Goal: Transaction & Acquisition: Purchase product/service

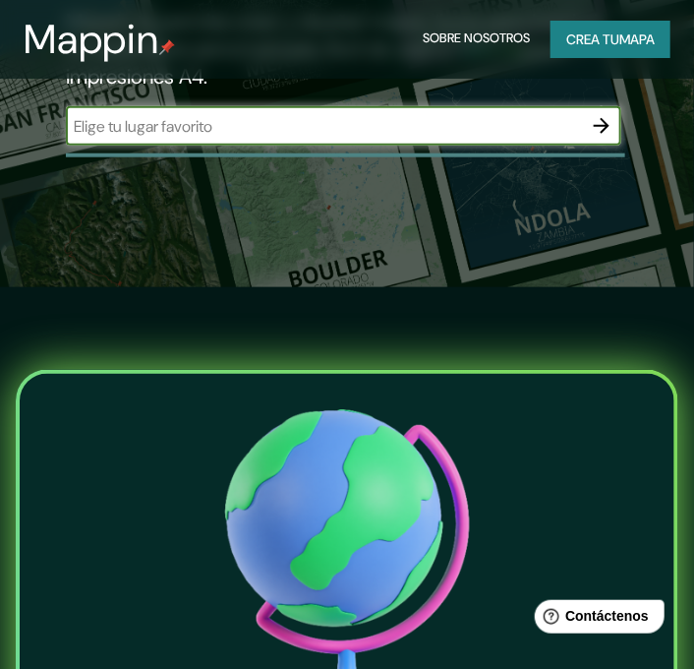
scroll to position [393, 0]
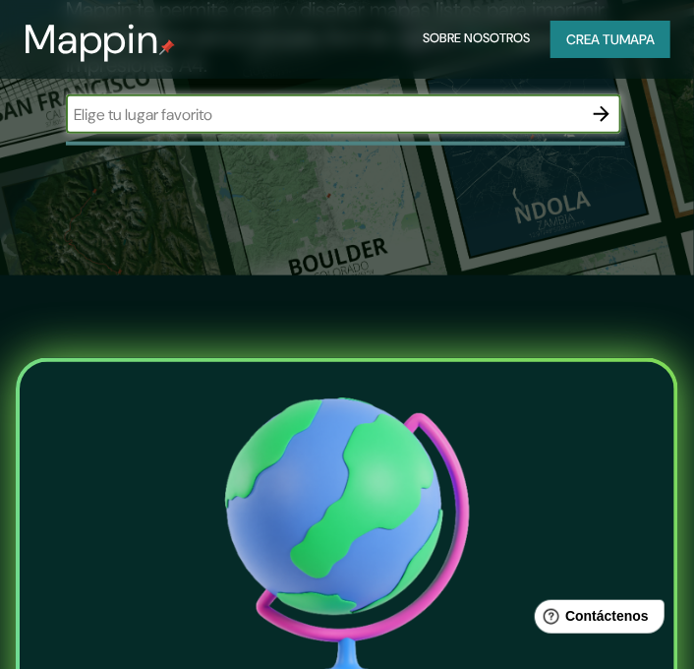
click at [607, 126] on icon "button" at bounding box center [602, 114] width 24 height 24
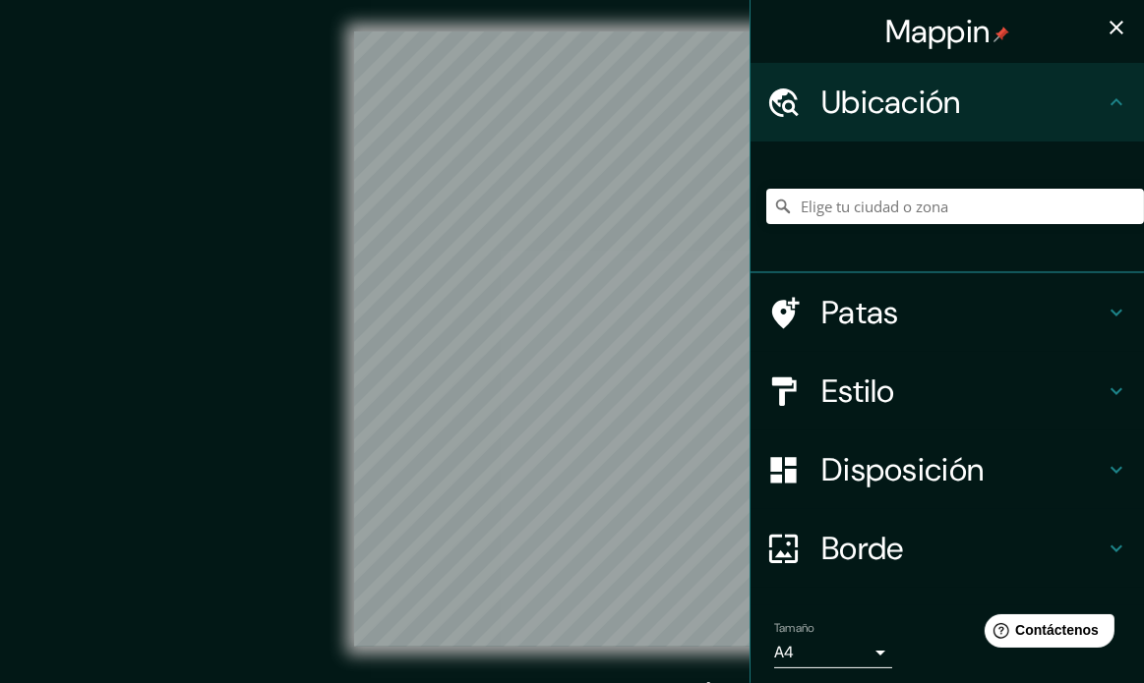
click at [709, 300] on div "Mappin Ubicación Patas Estilo Disposición Borde Elige un borde. Consejo : puede…" at bounding box center [572, 355] width 1144 height 710
click at [709, 398] on div "Mappin Ubicación Patas Estilo Disposición Borde Elige un borde. Consejo : puede…" at bounding box center [572, 355] width 1144 height 710
click at [709, 273] on div "Mappin Ubicación Patas Estilo Disposición Borde Elige un borde. Consejo : puede…" at bounding box center [572, 355] width 1144 height 710
click at [496, 338] on div at bounding box center [495, 333] width 16 height 16
click at [709, 413] on div "Estilo" at bounding box center [946, 391] width 393 height 79
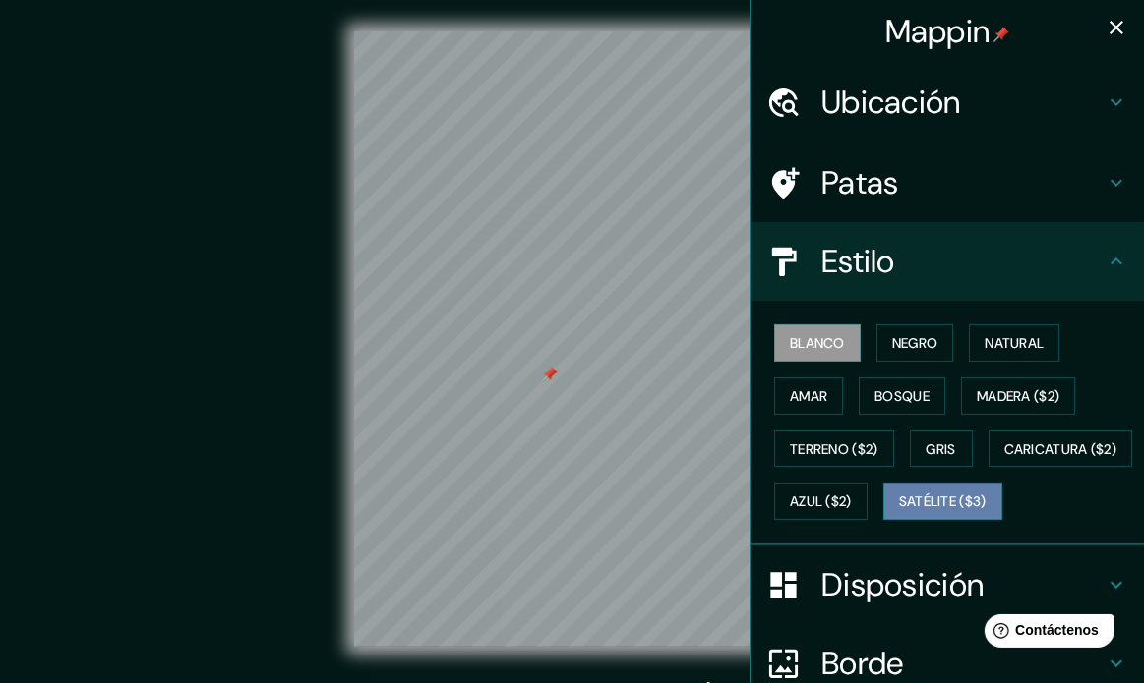
click at [709, 511] on font "Satélite ($3)" at bounding box center [943, 503] width 88 height 18
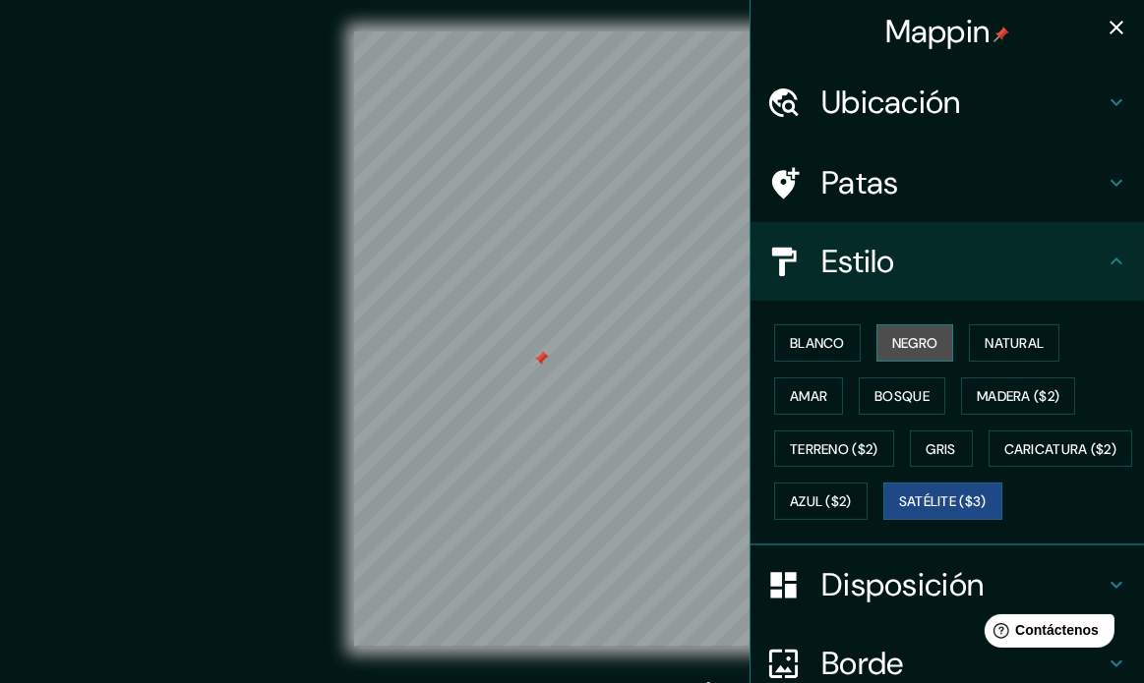
click at [709, 345] on font "Negro" at bounding box center [915, 343] width 46 height 18
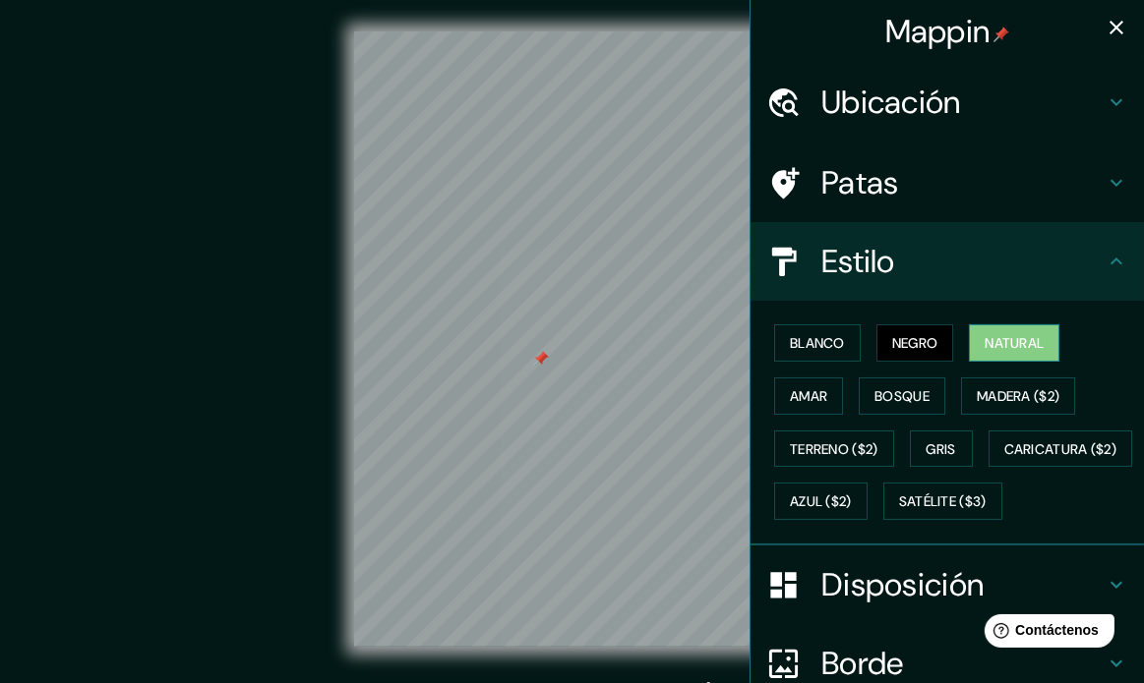
click at [709, 346] on font "Natural" at bounding box center [1013, 343] width 59 height 18
click at [709, 396] on font "Amar" at bounding box center [808, 396] width 37 height 18
click at [709, 345] on font "Natural" at bounding box center [1013, 343] width 59 height 18
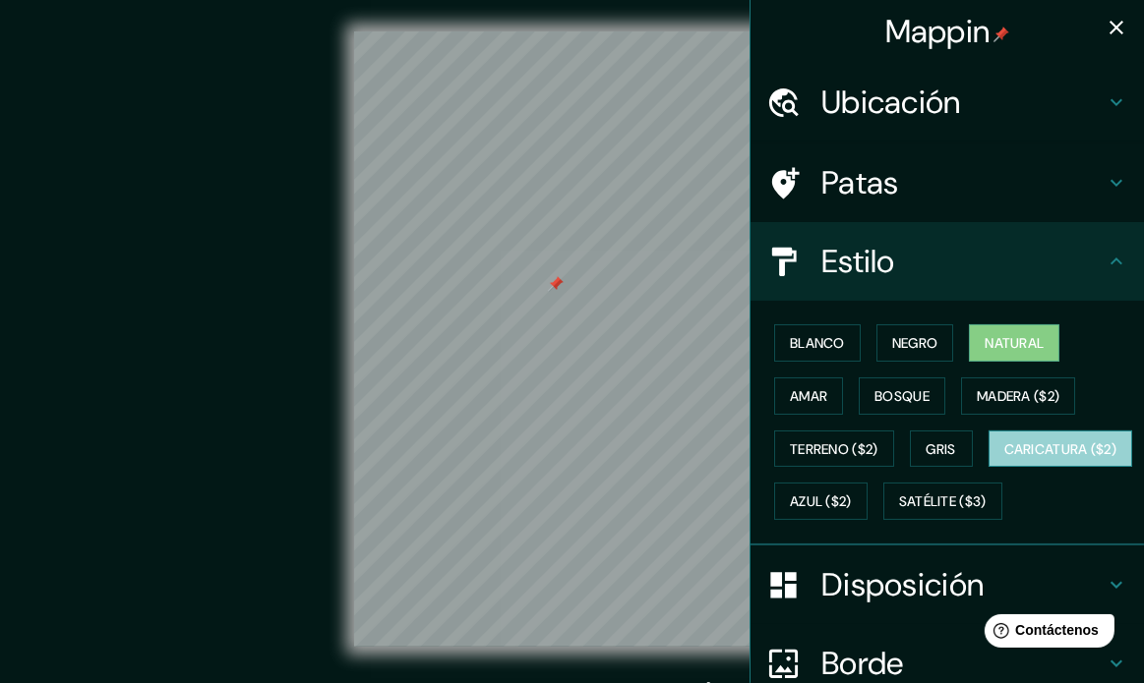
click at [709, 458] on font "Caricatura ($2)" at bounding box center [1060, 450] width 113 height 18
click at [709, 350] on font "Natural" at bounding box center [1013, 343] width 59 height 18
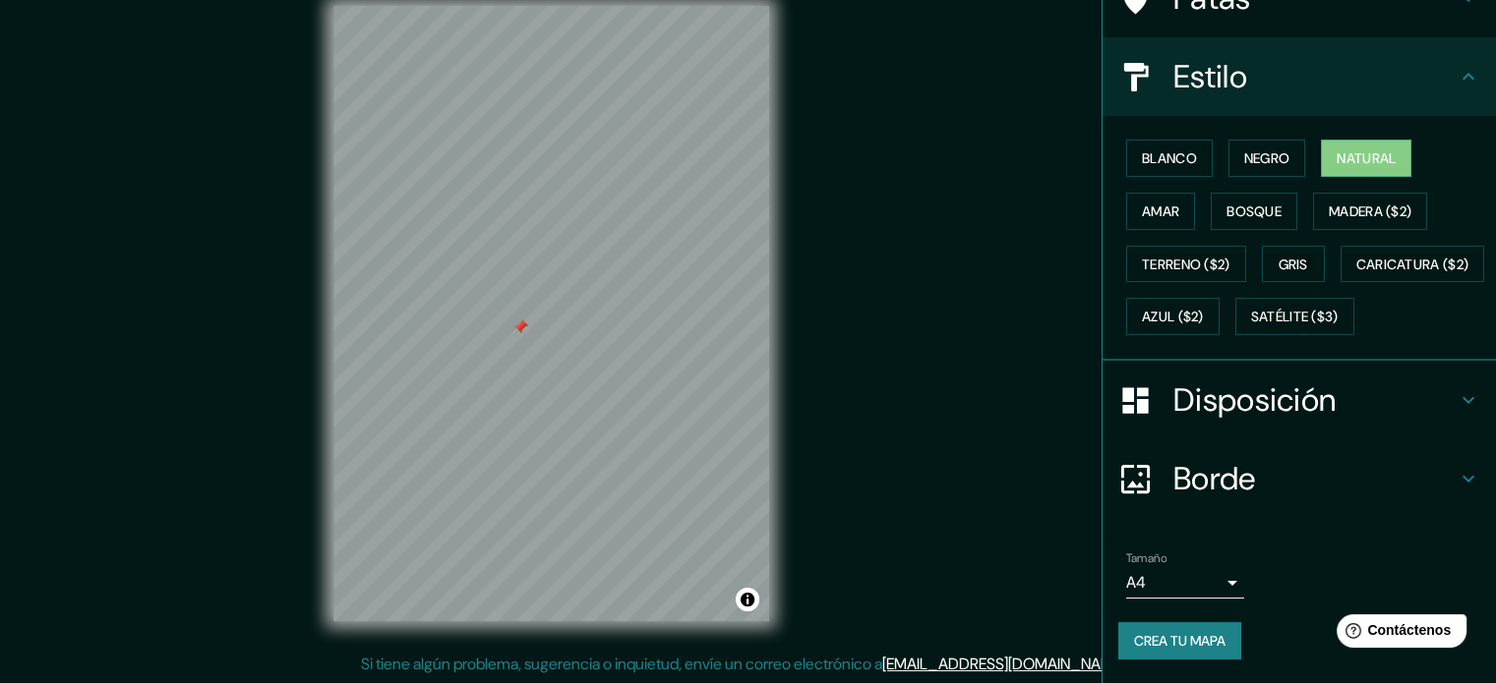
scroll to position [232, 0]
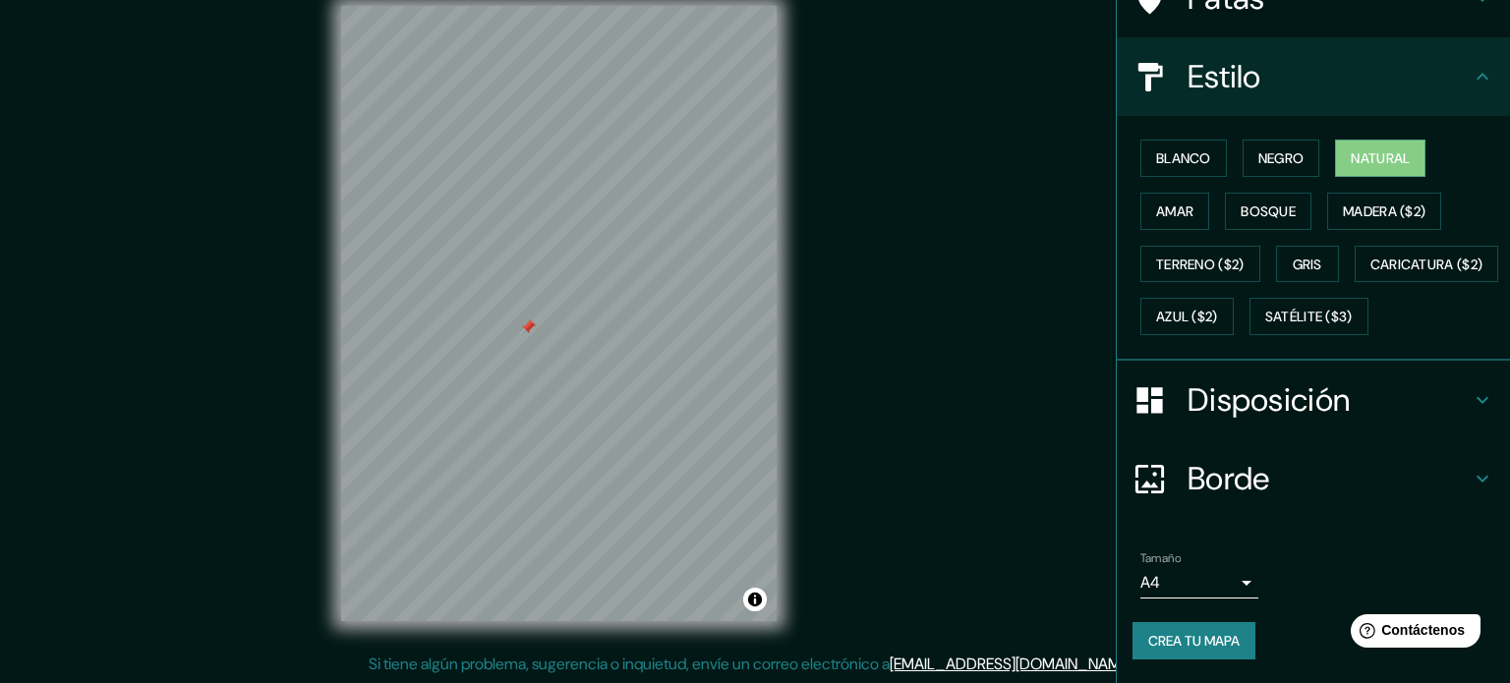
click at [709, 577] on body "Mappin Ubicación Patas Estilo Blanco Negro Natural [PERSON_NAME] ($2) Terreno (…" at bounding box center [755, 315] width 1510 height 683
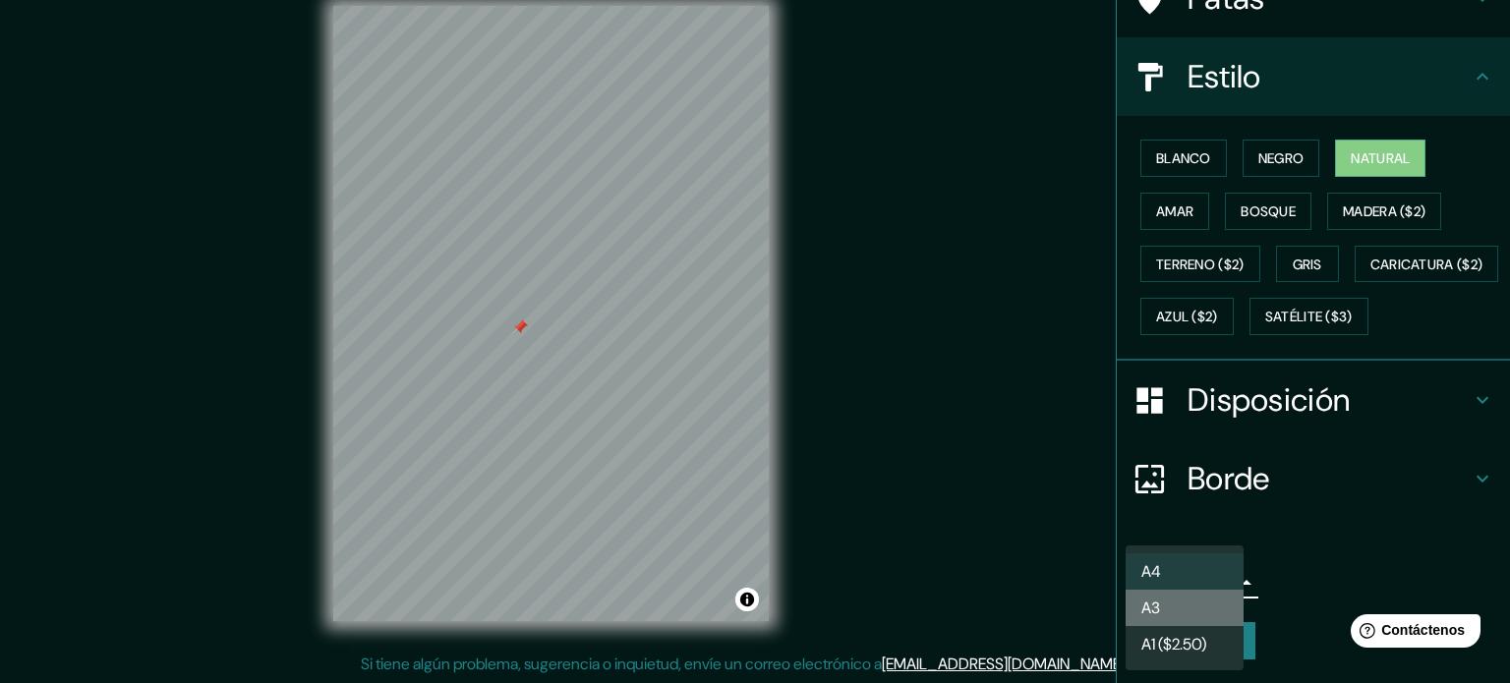
click at [709, 615] on li "A3" at bounding box center [1185, 608] width 118 height 36
click at [709, 583] on body "Mappin Ubicación Patas Estilo Blanco Negro Natural [PERSON_NAME] ($2) Terreno (…" at bounding box center [755, 315] width 1510 height 683
click at [709, 575] on li "A4" at bounding box center [1185, 572] width 118 height 36
type input "single"
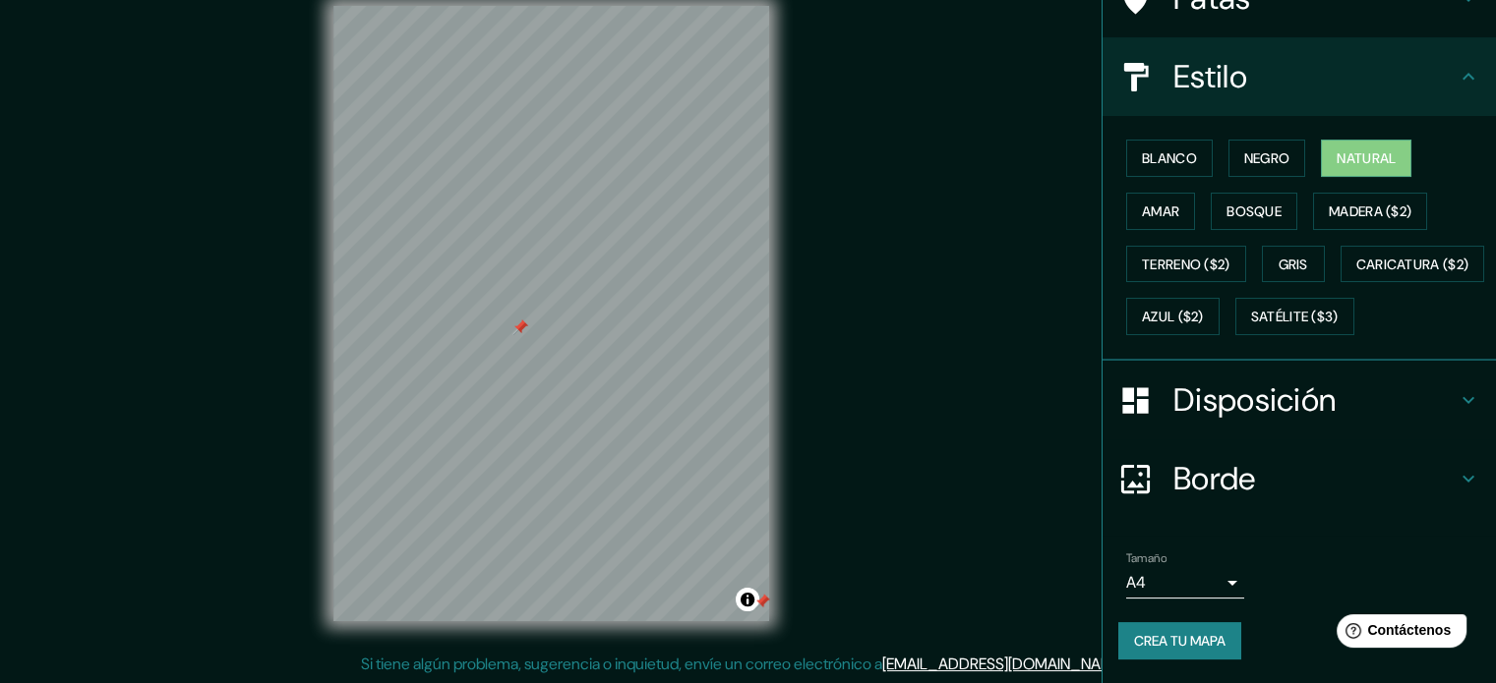
click at [709, 605] on div at bounding box center [762, 602] width 16 height 16
click at [709, 601] on button "Activar o desactivar atribución" at bounding box center [748, 600] width 24 height 24
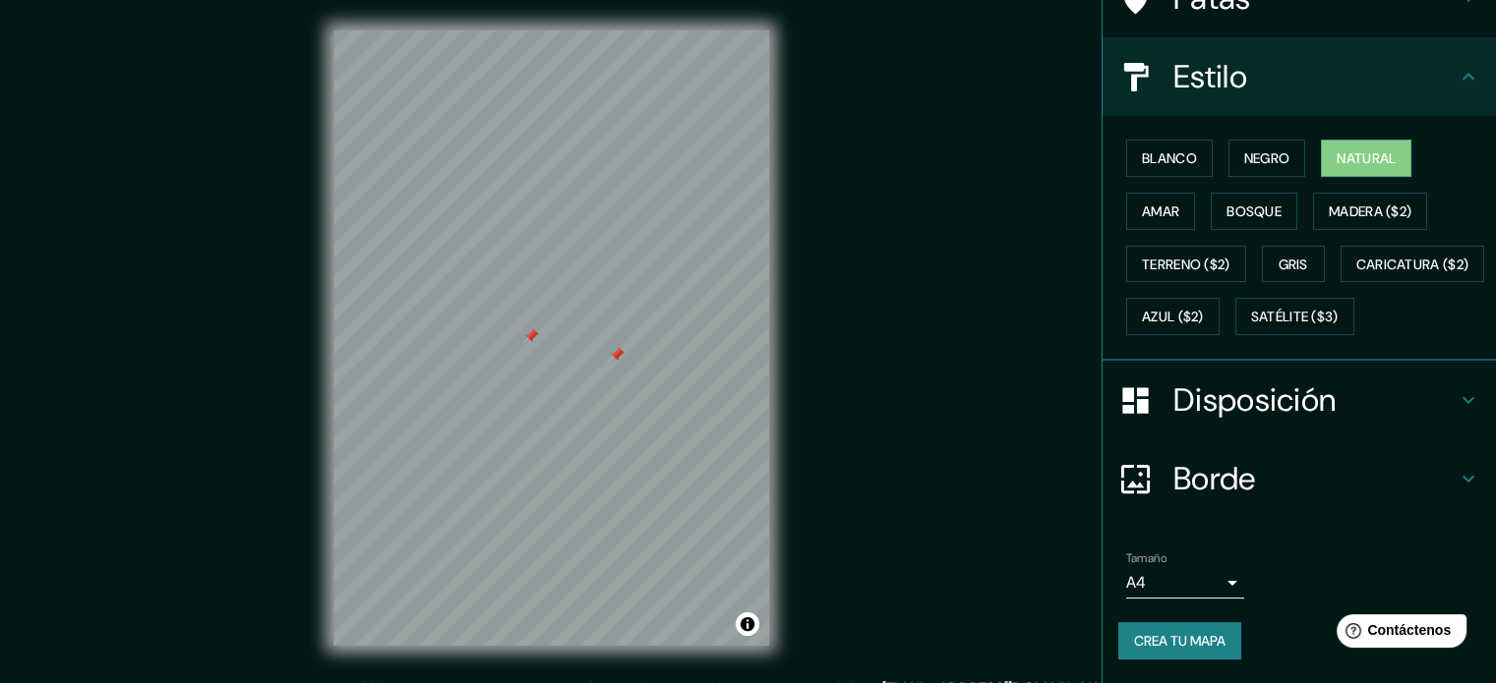
scroll to position [0, 0]
click at [615, 358] on div at bounding box center [617, 356] width 16 height 16
click at [626, 361] on div at bounding box center [627, 360] width 16 height 16
